Goal: Check status

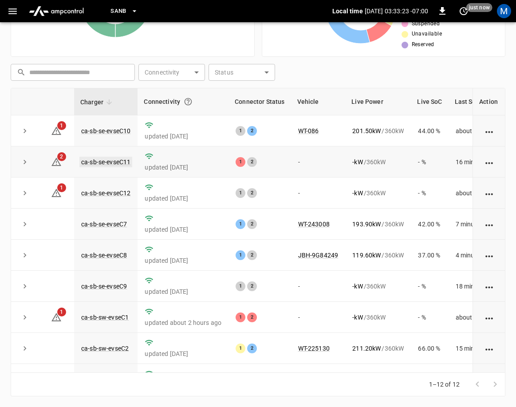
click at [129, 165] on link "ca-sb-se-evseC11" at bounding box center [105, 162] width 53 height 11
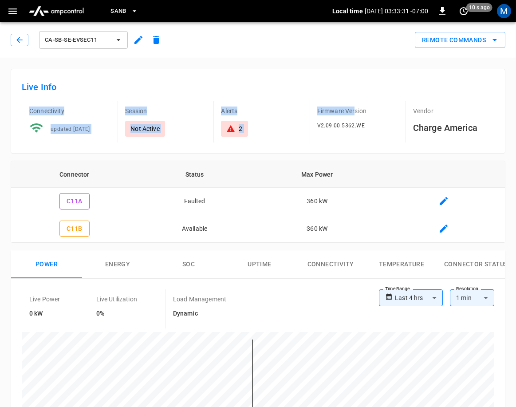
drag, startPoint x: 283, startPoint y: 93, endPoint x: 358, endPoint y: 64, distance: 80.0
click at [356, 95] on div "Live Info Connectivity updated [DATE] Session Not Active Alerts 2 Firmware Vers…" at bounding box center [258, 111] width 495 height 85
click at [17, 37] on icon "button" at bounding box center [19, 40] width 9 height 9
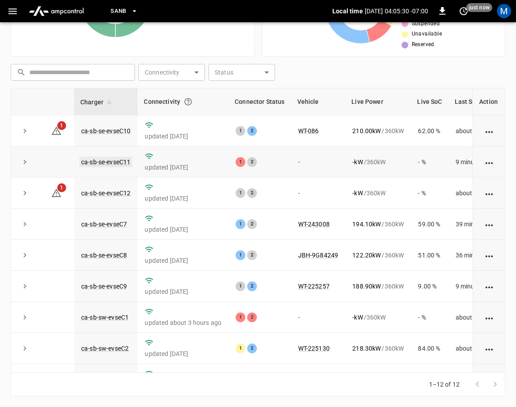
click at [110, 161] on link "ca-sb-se-evseC11" at bounding box center [105, 162] width 53 height 11
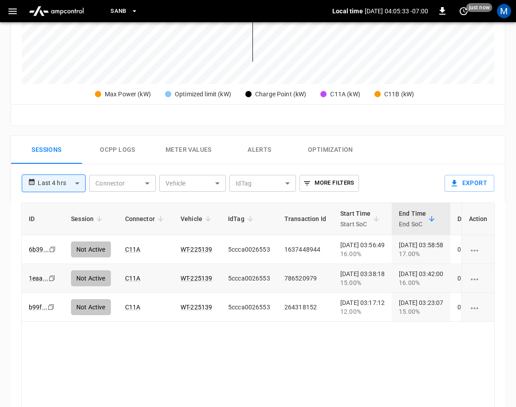
scroll to position [400, 0]
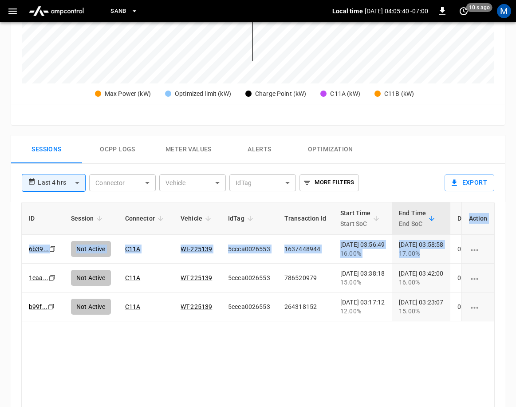
drag, startPoint x: 434, startPoint y: 250, endPoint x: 419, endPoint y: 206, distance: 46.3
click at [416, 214] on table "ID Session Connector Vehicle IdTag Transaction Id Start Time Start SoC End Time…" at bounding box center [357, 261] width 671 height 119
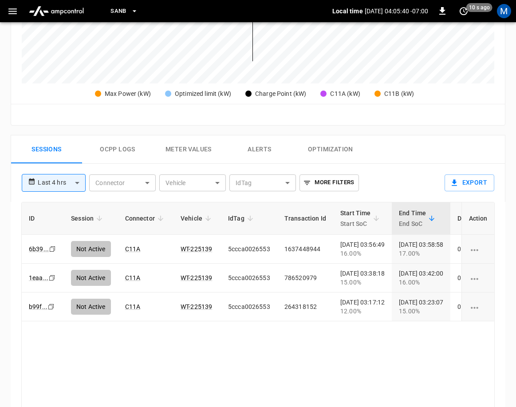
click at [436, 144] on div "Sessions Ocpp logs Meter Values Alerts Optimization" at bounding box center [258, 149] width 494 height 28
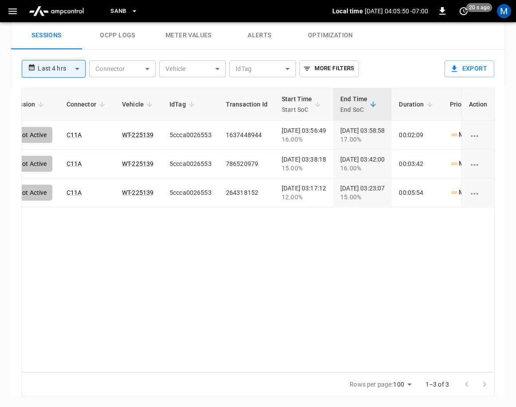
scroll to position [0, 60]
